Goal: Browse casually: Explore the website without a specific task or goal

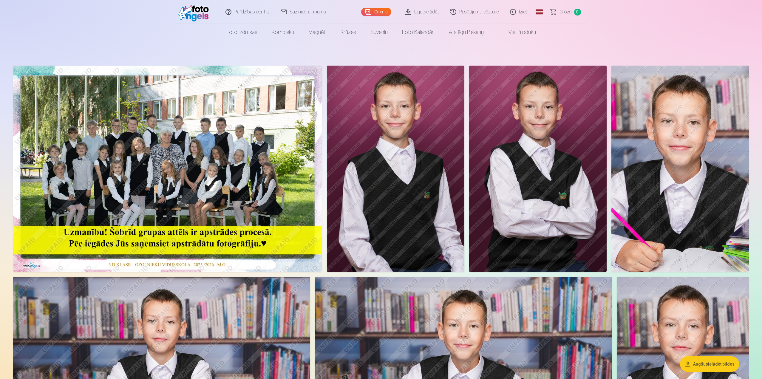
click at [253, 156] on img at bounding box center [167, 169] width 309 height 206
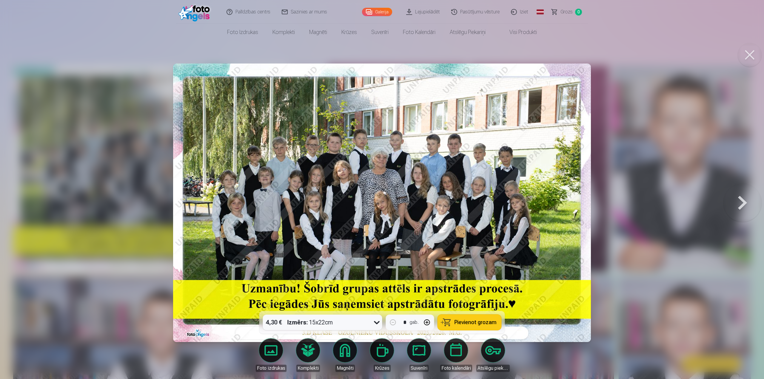
click at [739, 201] on button at bounding box center [742, 202] width 38 height 205
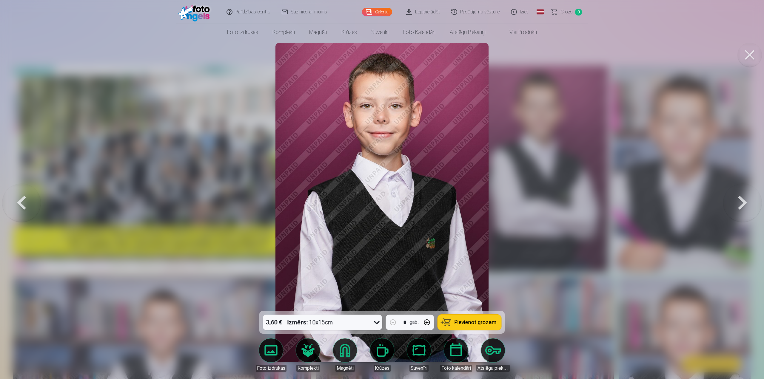
click at [739, 201] on button at bounding box center [742, 202] width 38 height 205
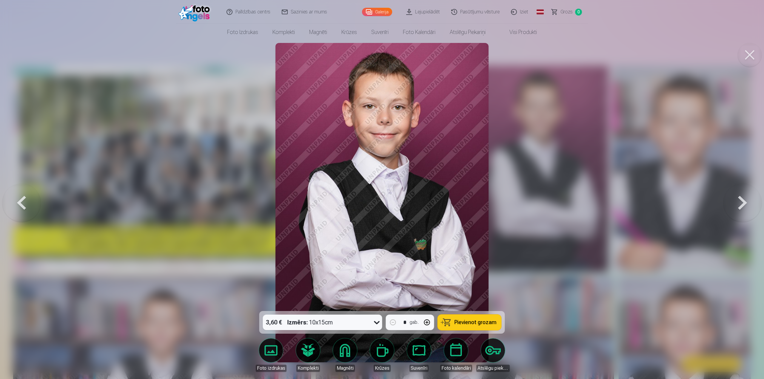
click at [739, 201] on button at bounding box center [742, 202] width 38 height 205
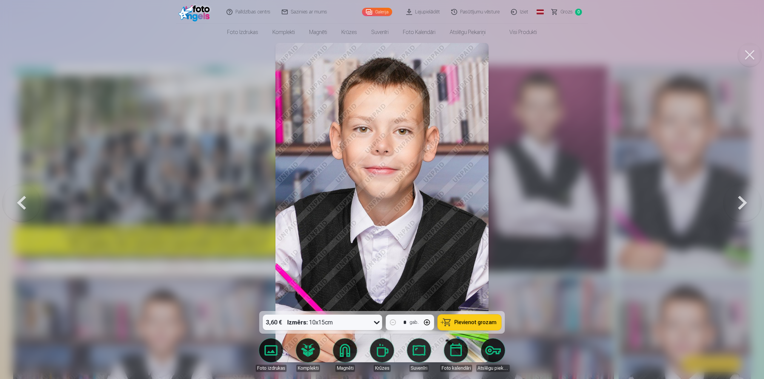
click at [739, 201] on button at bounding box center [742, 202] width 38 height 205
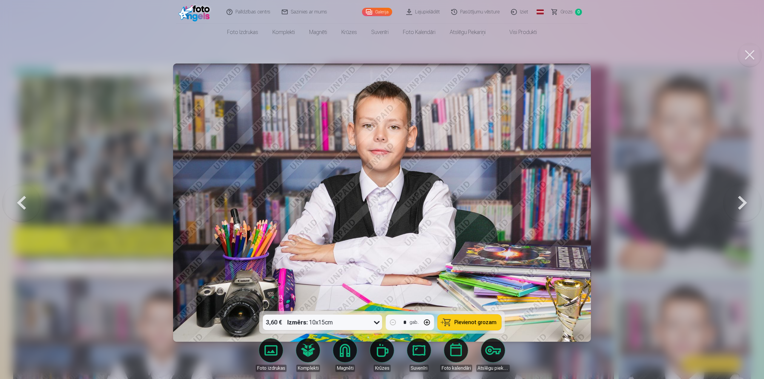
click at [739, 201] on button at bounding box center [742, 202] width 38 height 205
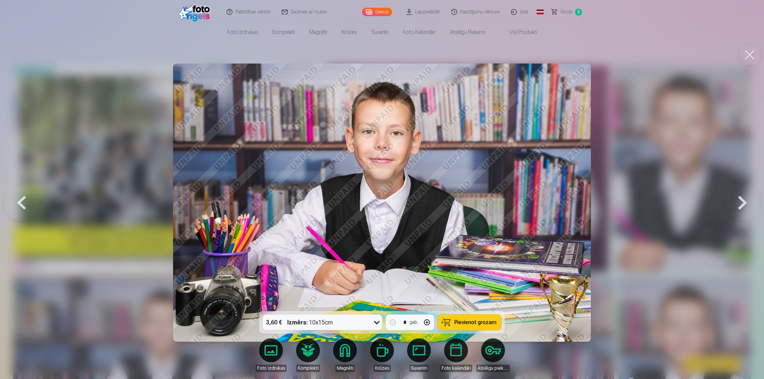
click at [739, 201] on button at bounding box center [742, 202] width 38 height 205
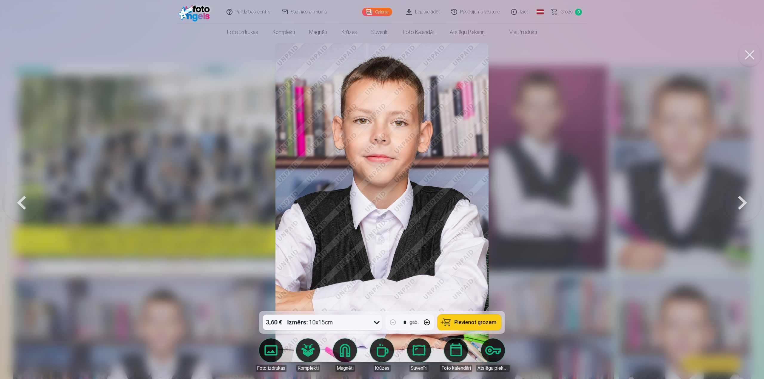
click at [739, 201] on button at bounding box center [742, 202] width 38 height 205
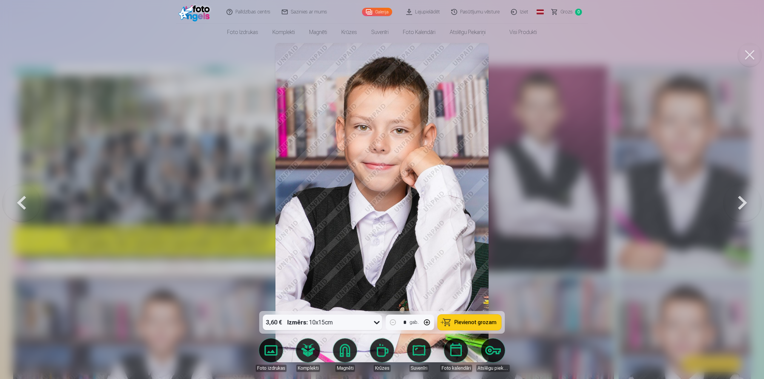
click at [739, 201] on button at bounding box center [742, 202] width 38 height 205
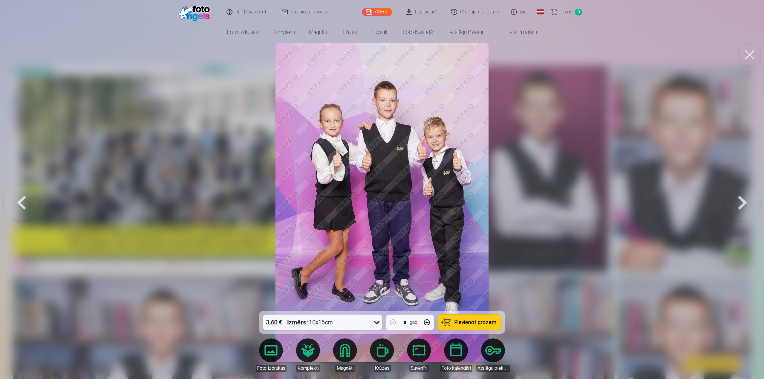
click at [739, 201] on button at bounding box center [742, 202] width 38 height 205
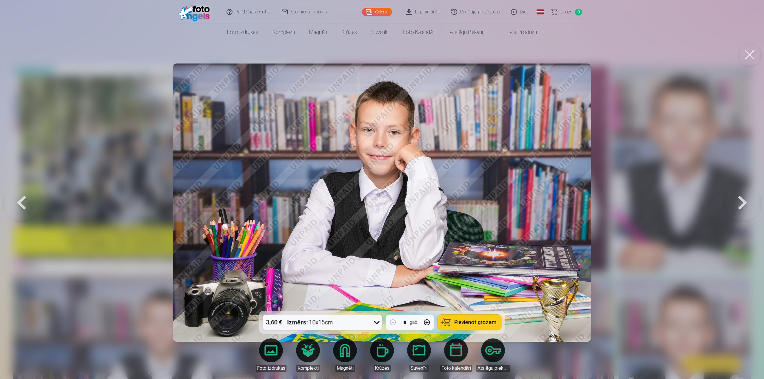
click at [739, 201] on button at bounding box center [742, 202] width 38 height 205
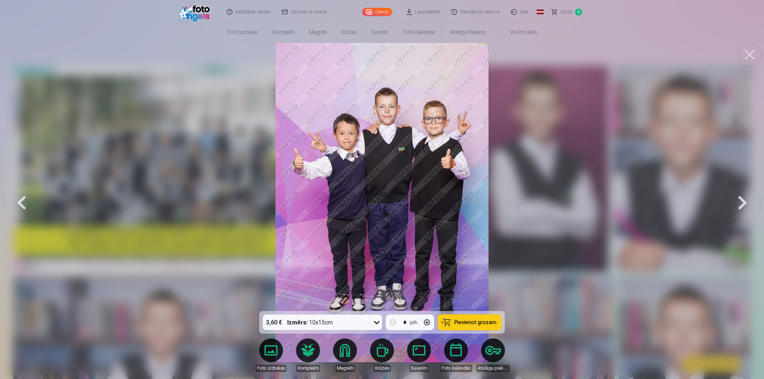
click at [739, 201] on button at bounding box center [742, 202] width 38 height 205
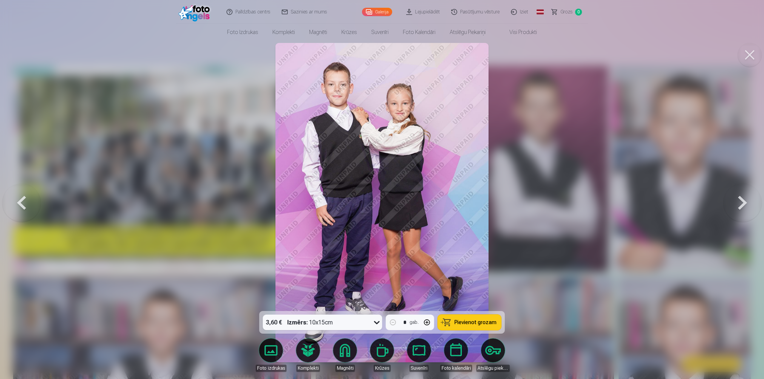
click at [739, 201] on button at bounding box center [742, 202] width 38 height 205
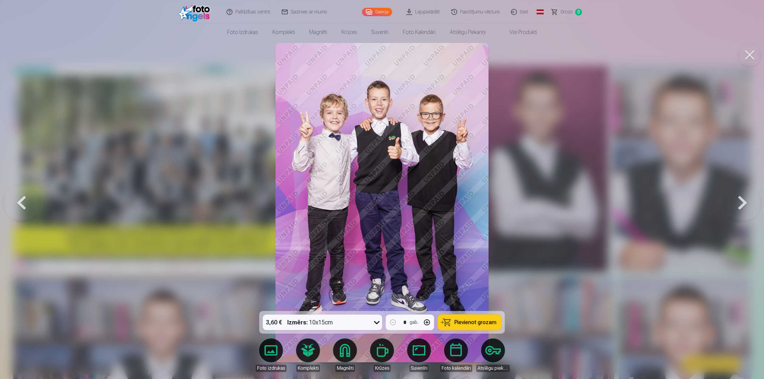
click at [739, 201] on button at bounding box center [742, 202] width 38 height 205
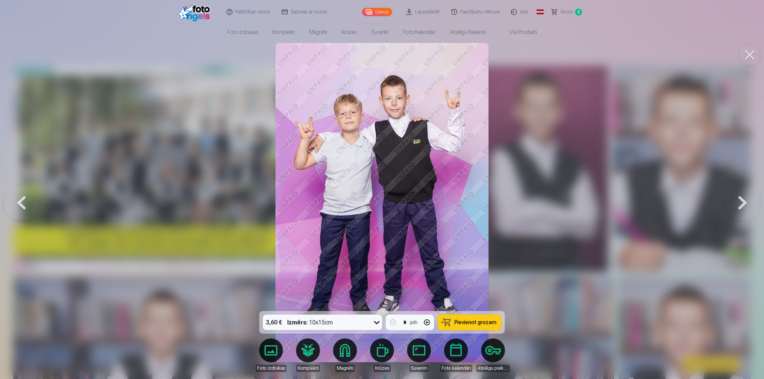
click at [739, 201] on button at bounding box center [742, 202] width 38 height 205
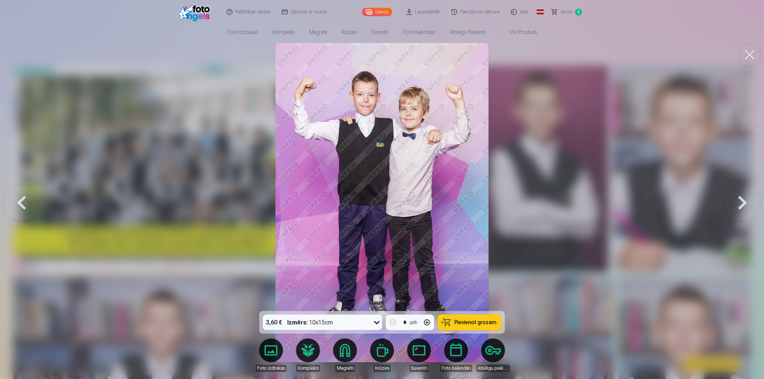
click at [738, 201] on button at bounding box center [742, 202] width 38 height 205
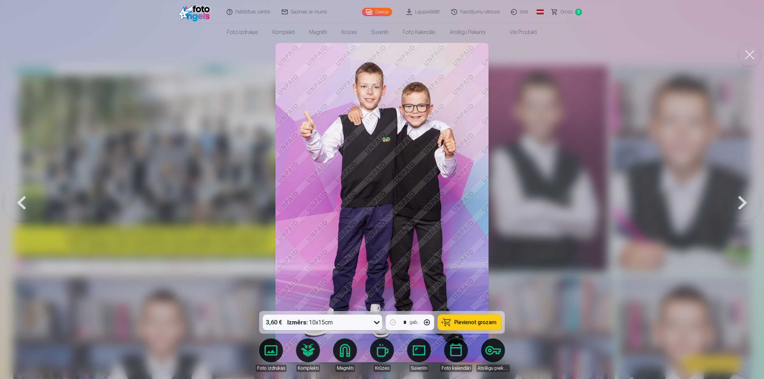
click at [743, 203] on button at bounding box center [742, 202] width 38 height 205
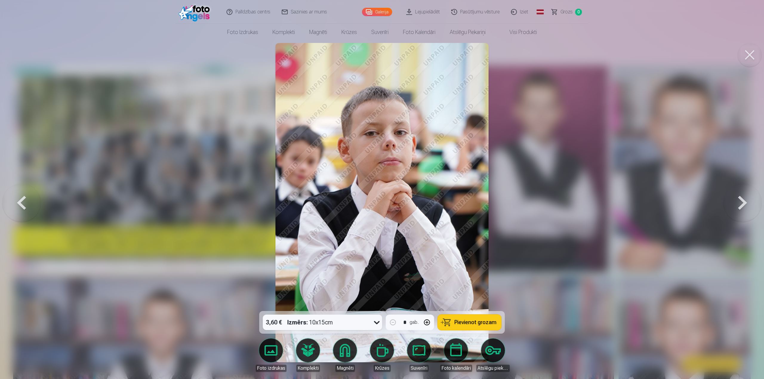
click at [742, 202] on button at bounding box center [742, 202] width 38 height 205
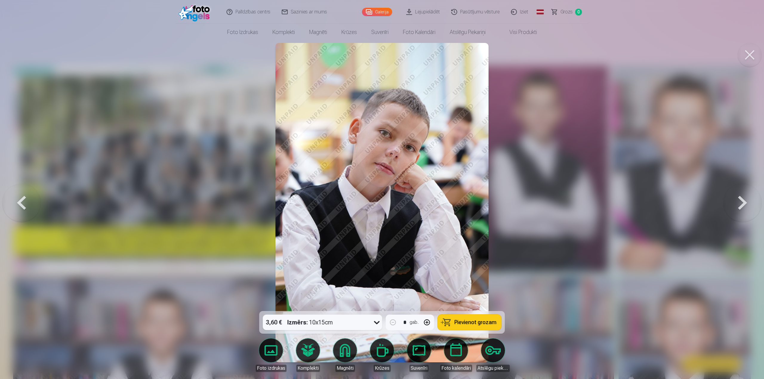
click at [742, 202] on button at bounding box center [742, 202] width 38 height 205
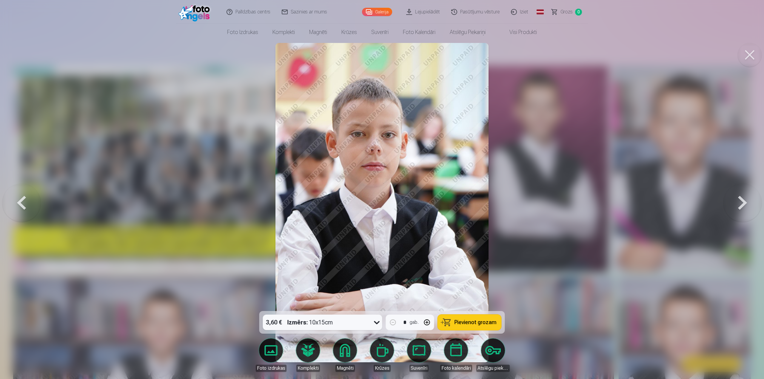
click at [742, 202] on button at bounding box center [742, 202] width 38 height 205
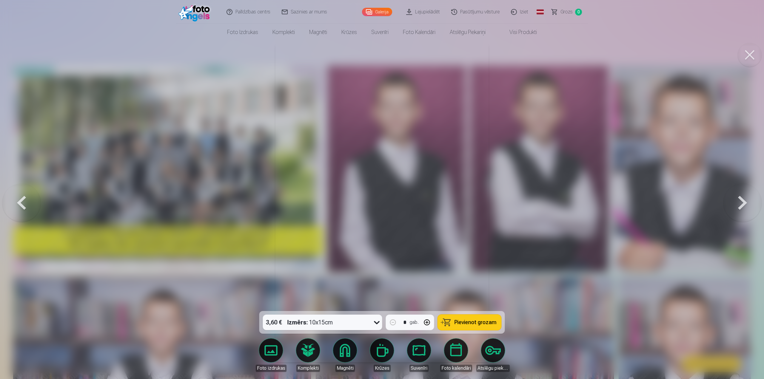
click at [742, 202] on button at bounding box center [742, 202] width 38 height 205
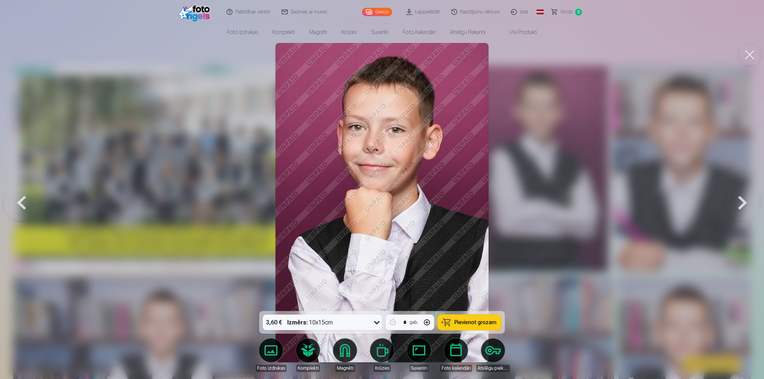
click at [742, 202] on button at bounding box center [742, 202] width 38 height 205
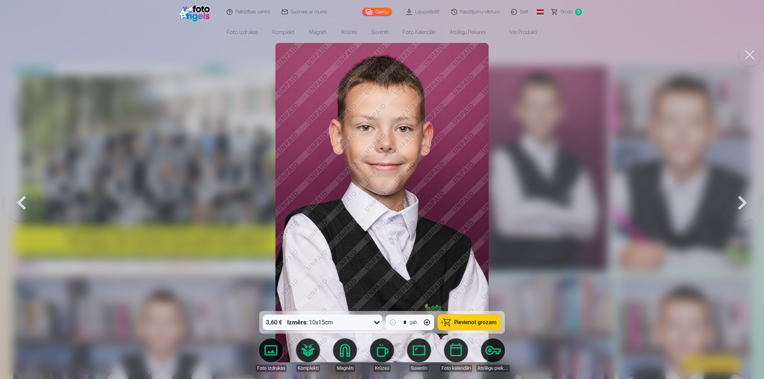
click at [742, 202] on button at bounding box center [742, 202] width 38 height 205
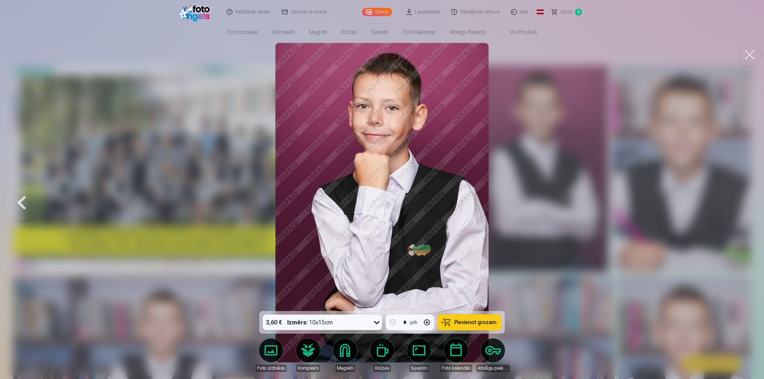
click at [742, 202] on div at bounding box center [382, 189] width 764 height 379
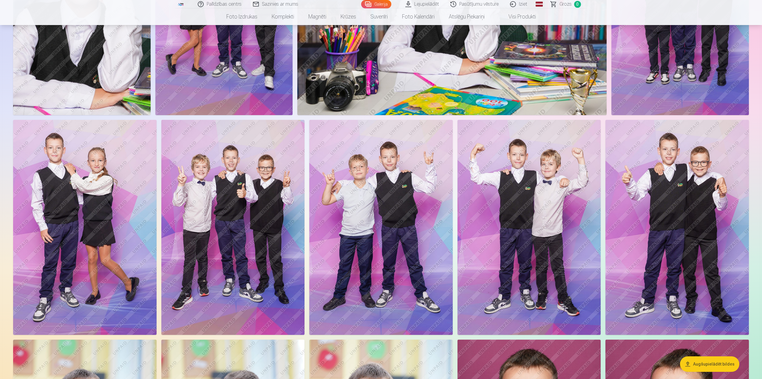
scroll to position [567, 0]
